Goal: Information Seeking & Learning: Learn about a topic

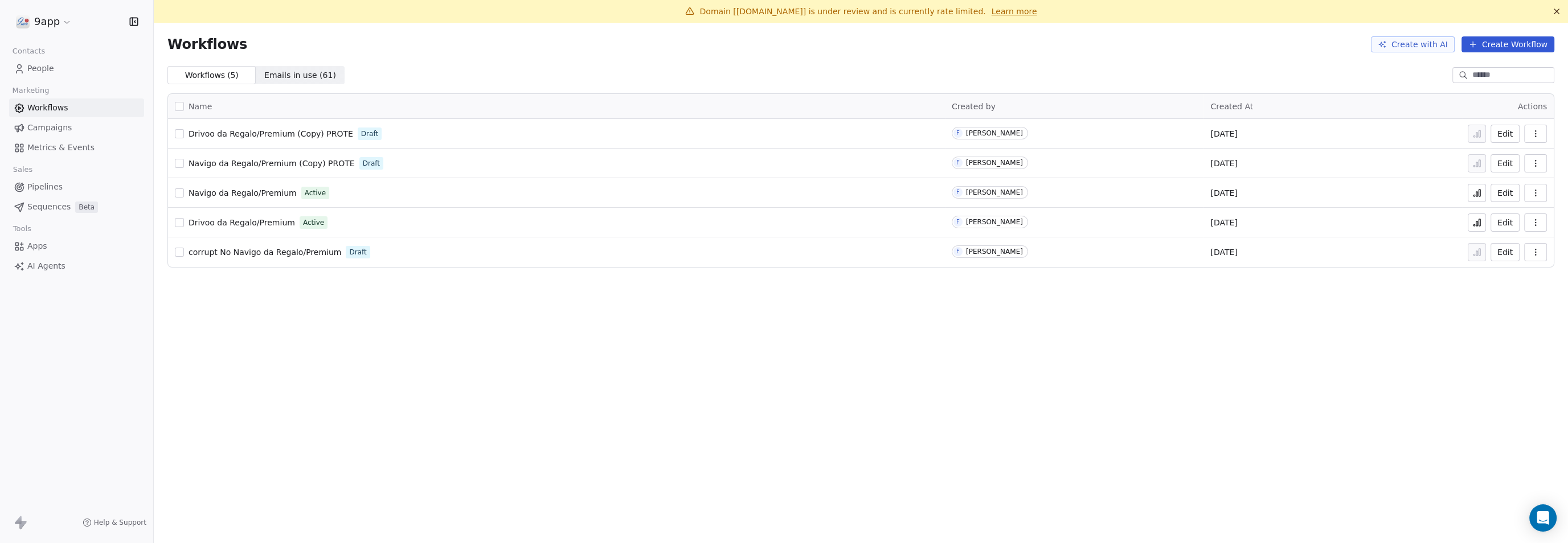
click at [29, 70] on span "People" at bounding box center [41, 68] width 27 height 12
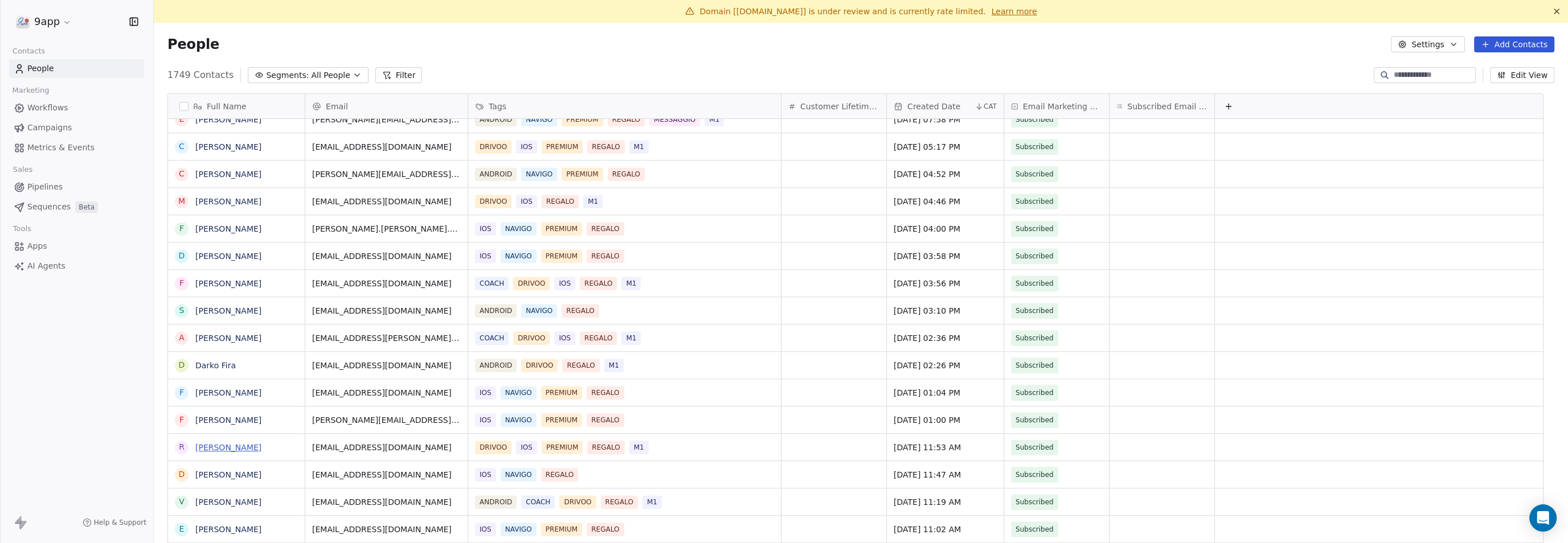
click at [239, 447] on link "[PERSON_NAME]" at bounding box center [228, 447] width 66 height 9
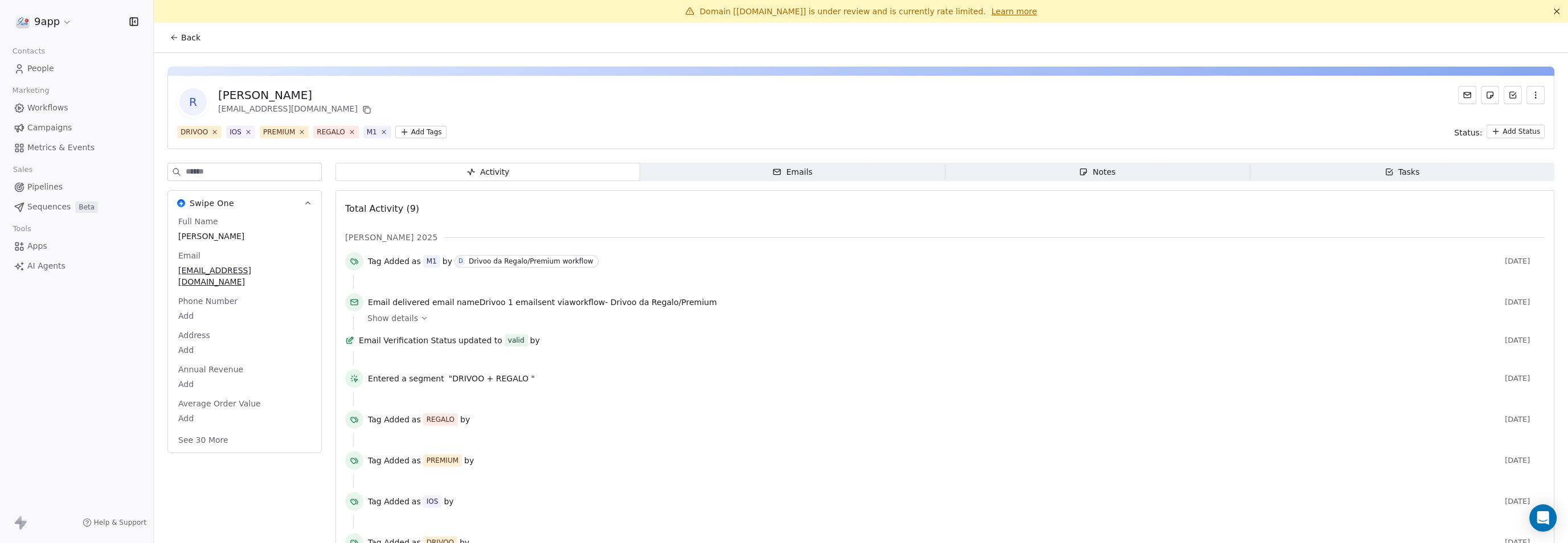
click at [1362, 169] on span "Tasks Tasks" at bounding box center [1402, 171] width 305 height 18
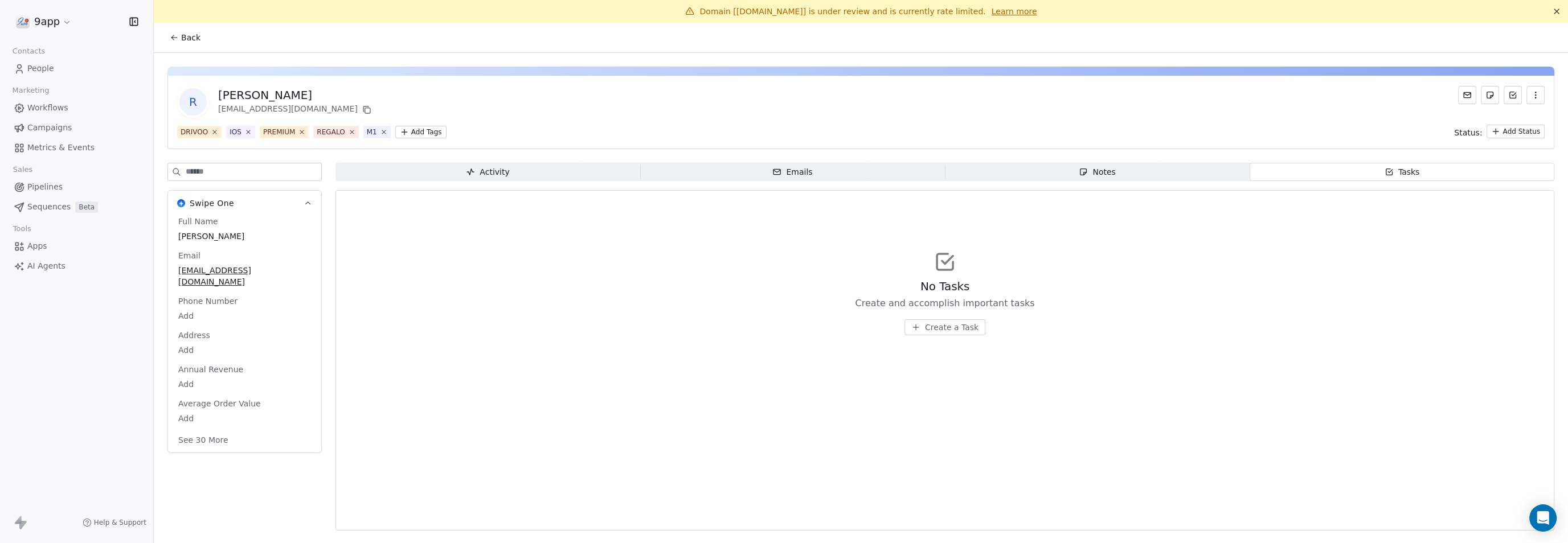
click at [1197, 165] on span "Notes Notes" at bounding box center [1097, 171] width 305 height 18
click at [812, 171] on span "Emails Emails" at bounding box center [792, 171] width 305 height 18
click at [577, 174] on span "Activity Activity" at bounding box center [488, 171] width 305 height 18
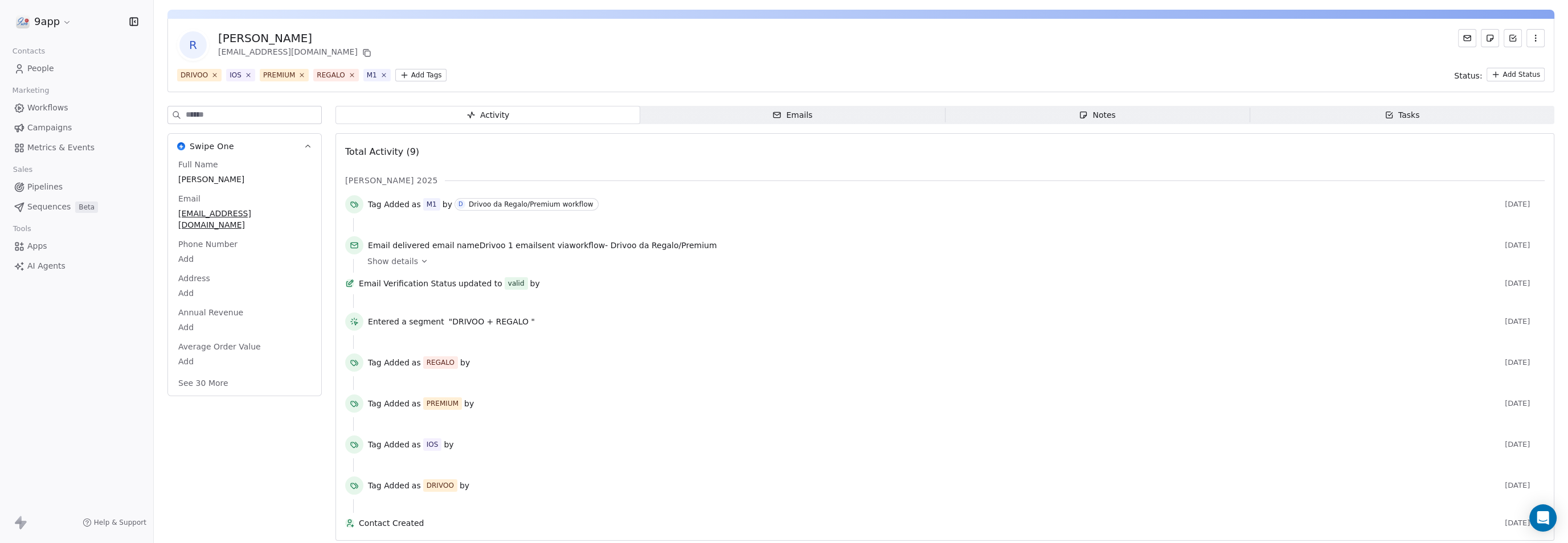
scroll to position [73, 0]
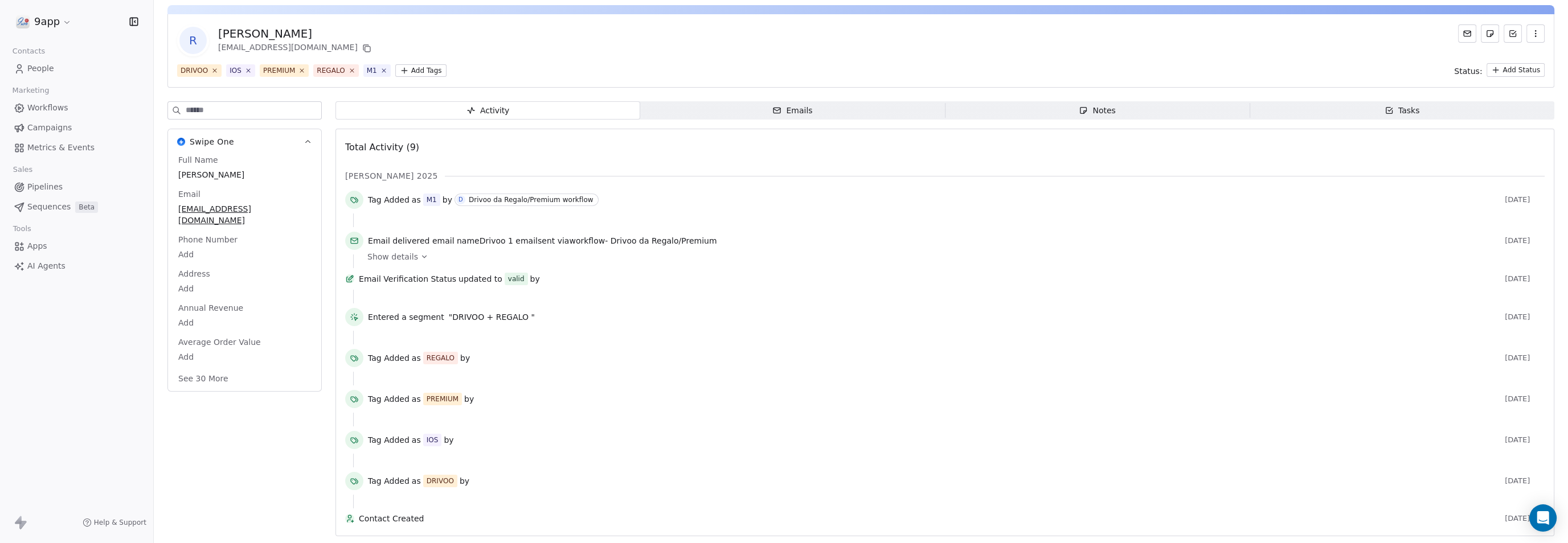
click at [420, 253] on icon at bounding box center [424, 256] width 8 height 8
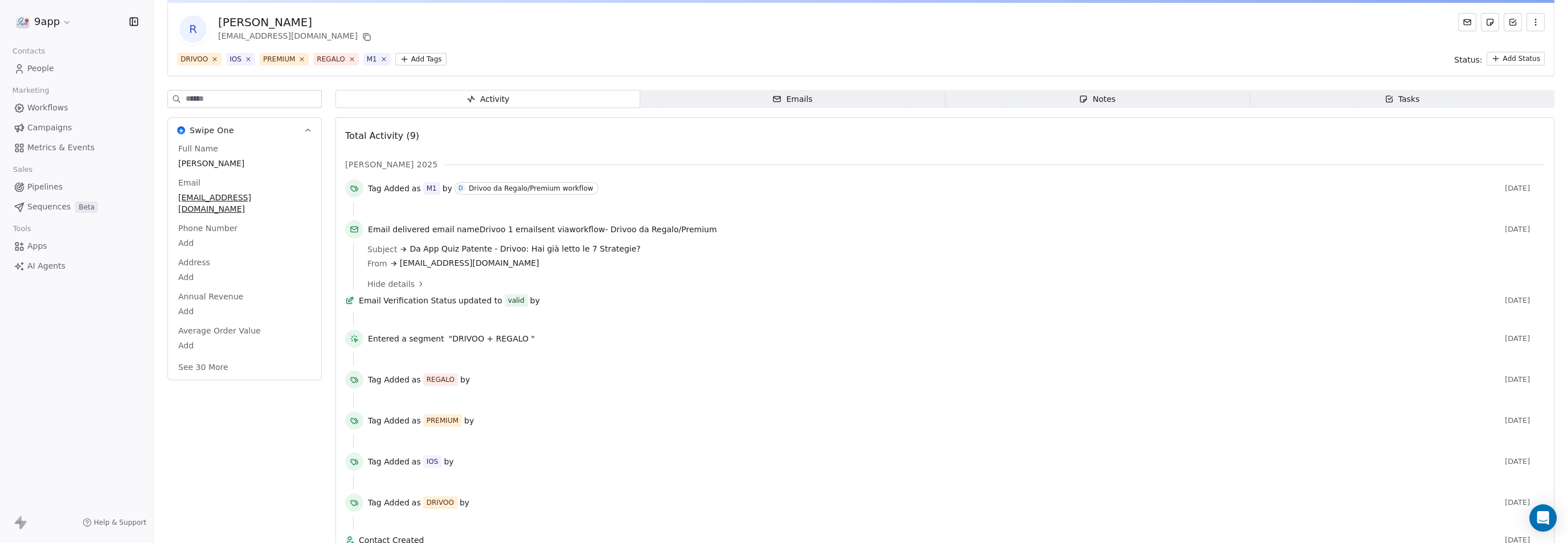
click at [488, 186] on div "Drivoo da Regalo/Premium workflow" at bounding box center [531, 188] width 125 height 8
click at [395, 188] on span "Tag Added" at bounding box center [388, 188] width 41 height 11
click at [1457, 59] on span "Status:" at bounding box center [1467, 59] width 28 height 11
click at [1497, 59] on html "9app Contacts People Marketing Workflows Campaigns Metrics & Events Sales Pipel…" at bounding box center [784, 272] width 1568 height 543
click at [1369, 47] on html "9app Contacts People Marketing Workflows Campaigns Metrics & Events Sales Pipel…" at bounding box center [784, 272] width 1568 height 543
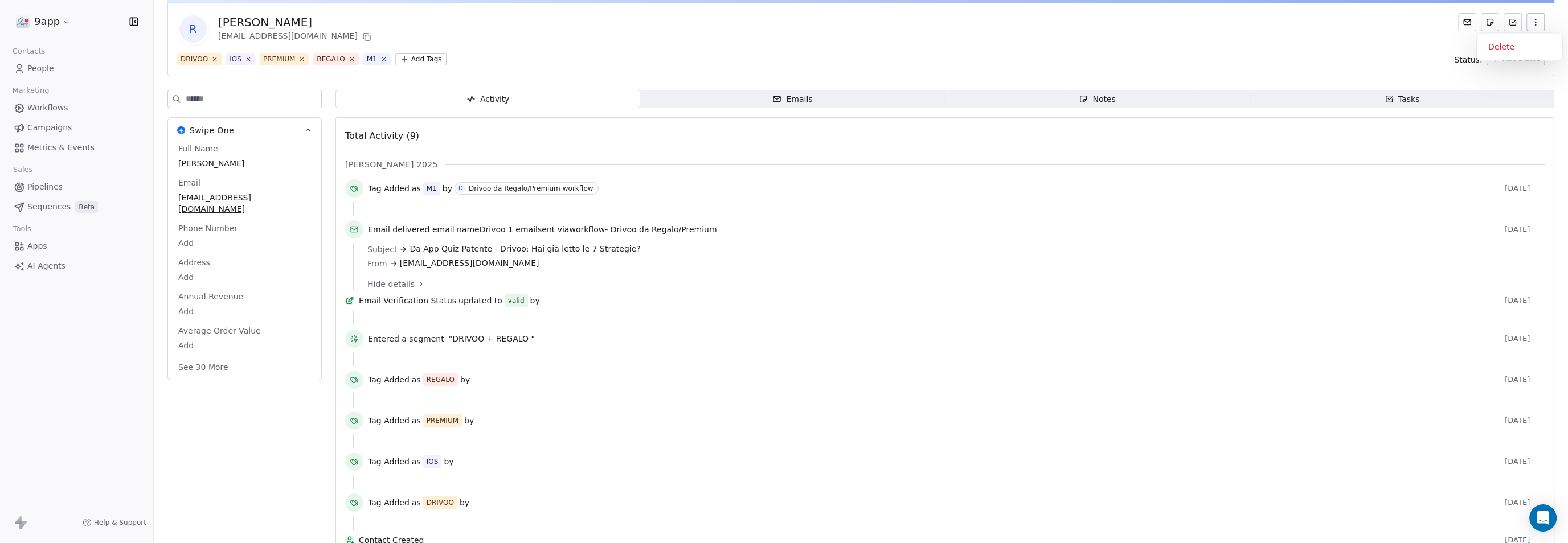
click at [1531, 21] on icon "button" at bounding box center [1536, 22] width 9 height 9
click at [1385, 41] on div "R [PERSON_NAME] [EMAIL_ADDRESS][DOMAIN_NAME]" at bounding box center [860, 29] width 1367 height 32
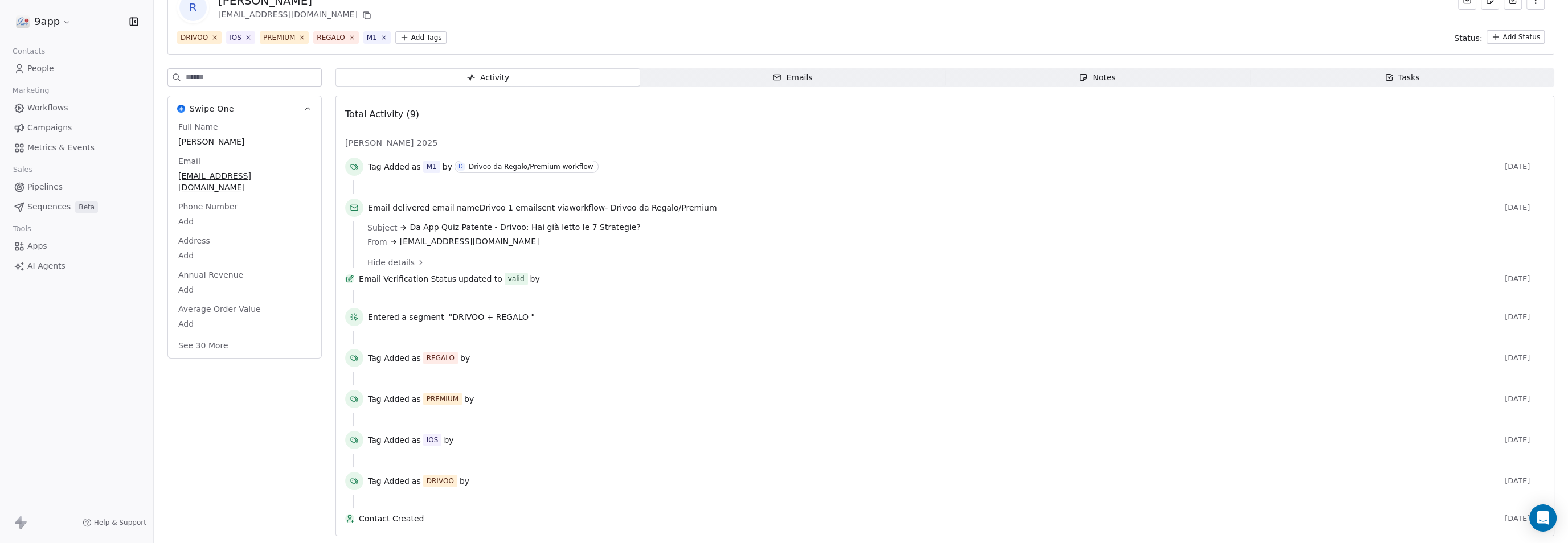
scroll to position [106, 0]
drag, startPoint x: 275, startPoint y: 180, endPoint x: 255, endPoint y: 229, distance: 52.9
click at [255, 229] on div "Full Name [PERSON_NAME] Email [EMAIL_ADDRESS][DOMAIN_NAME] Phone Number Add Add…" at bounding box center [245, 237] width 137 height 232
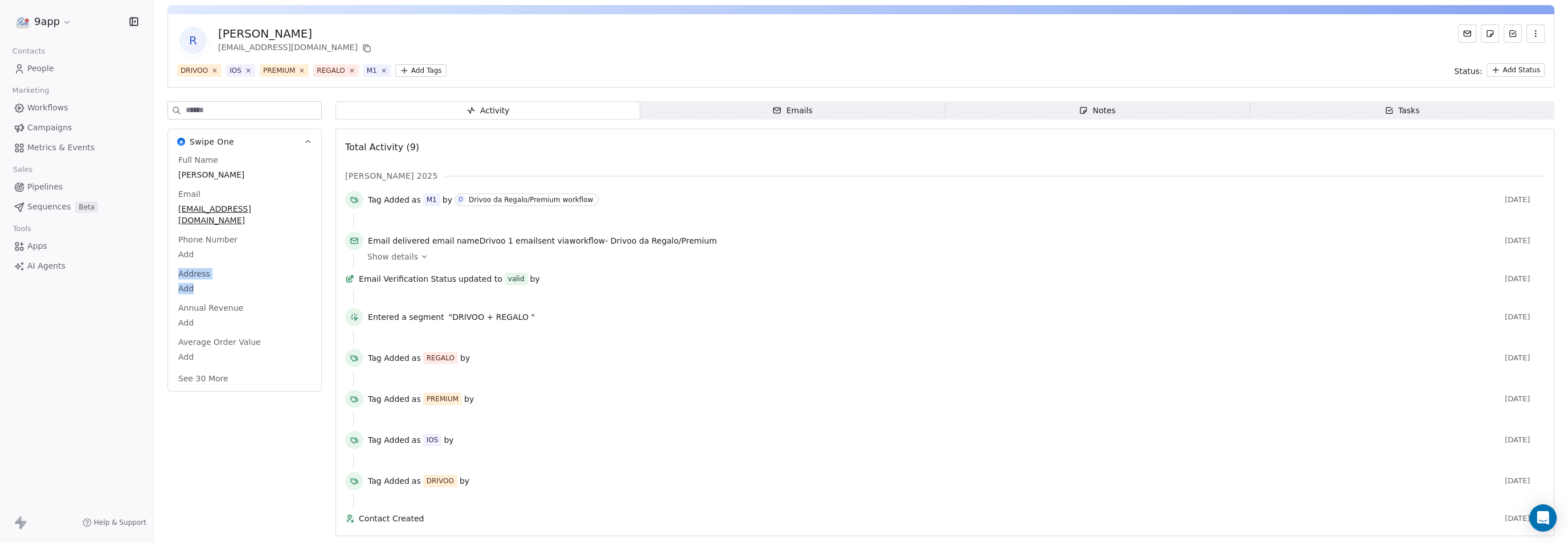
scroll to position [73, 0]
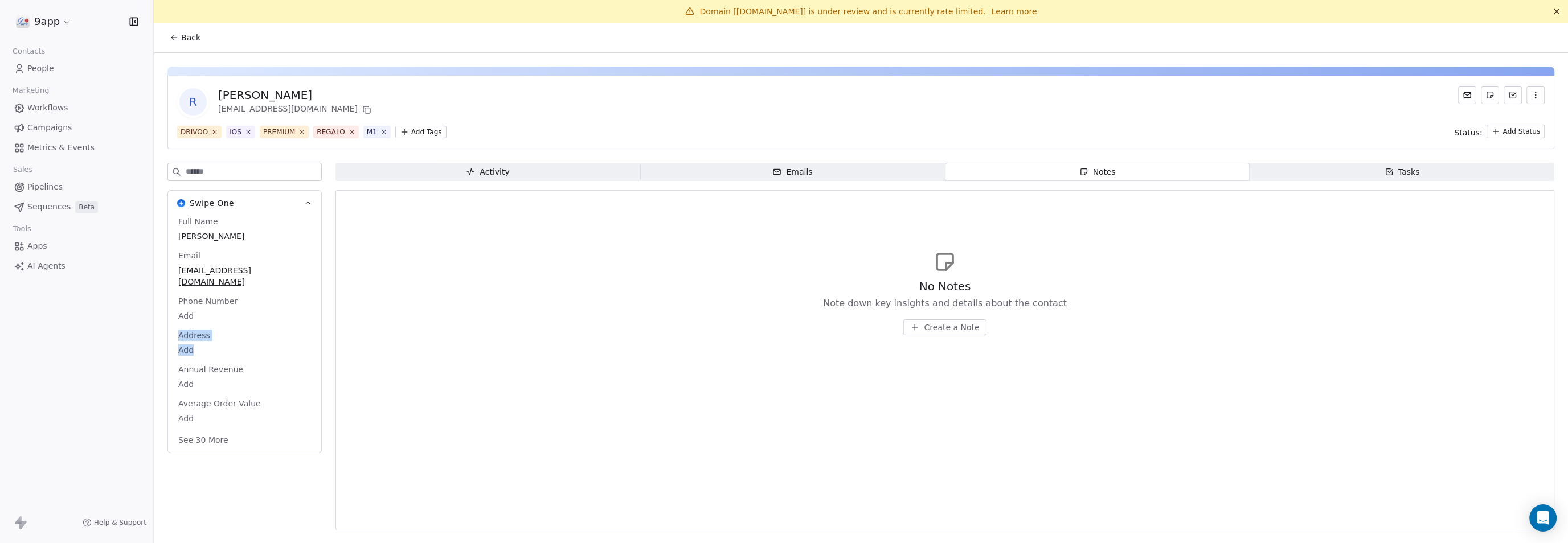
click at [34, 64] on span "People" at bounding box center [41, 68] width 27 height 12
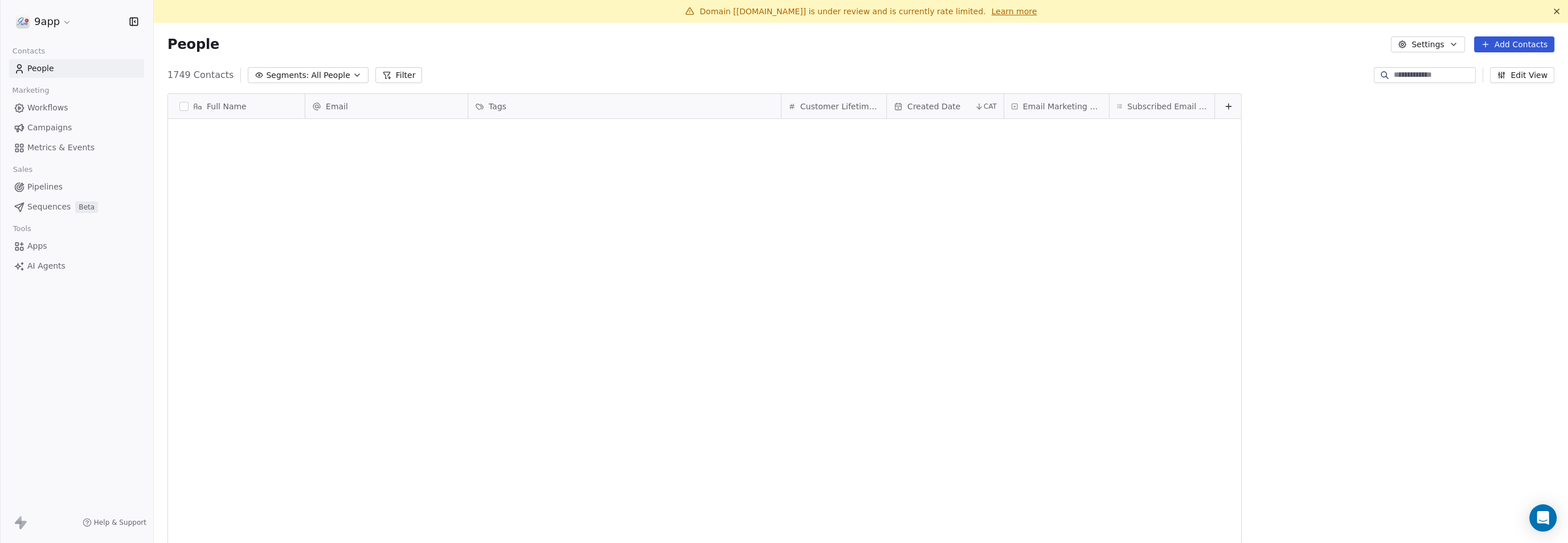
scroll to position [467, 1393]
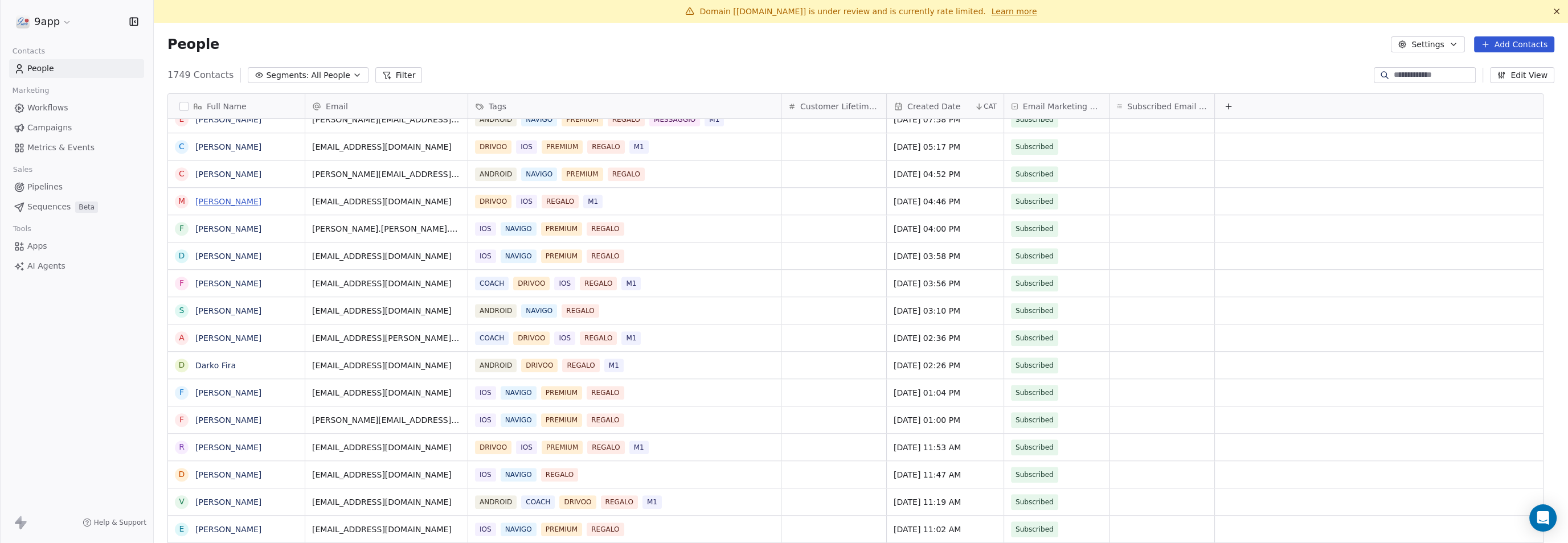
click at [214, 200] on link "[PERSON_NAME]" at bounding box center [228, 202] width 66 height 9
